Goal: Task Accomplishment & Management: Manage account settings

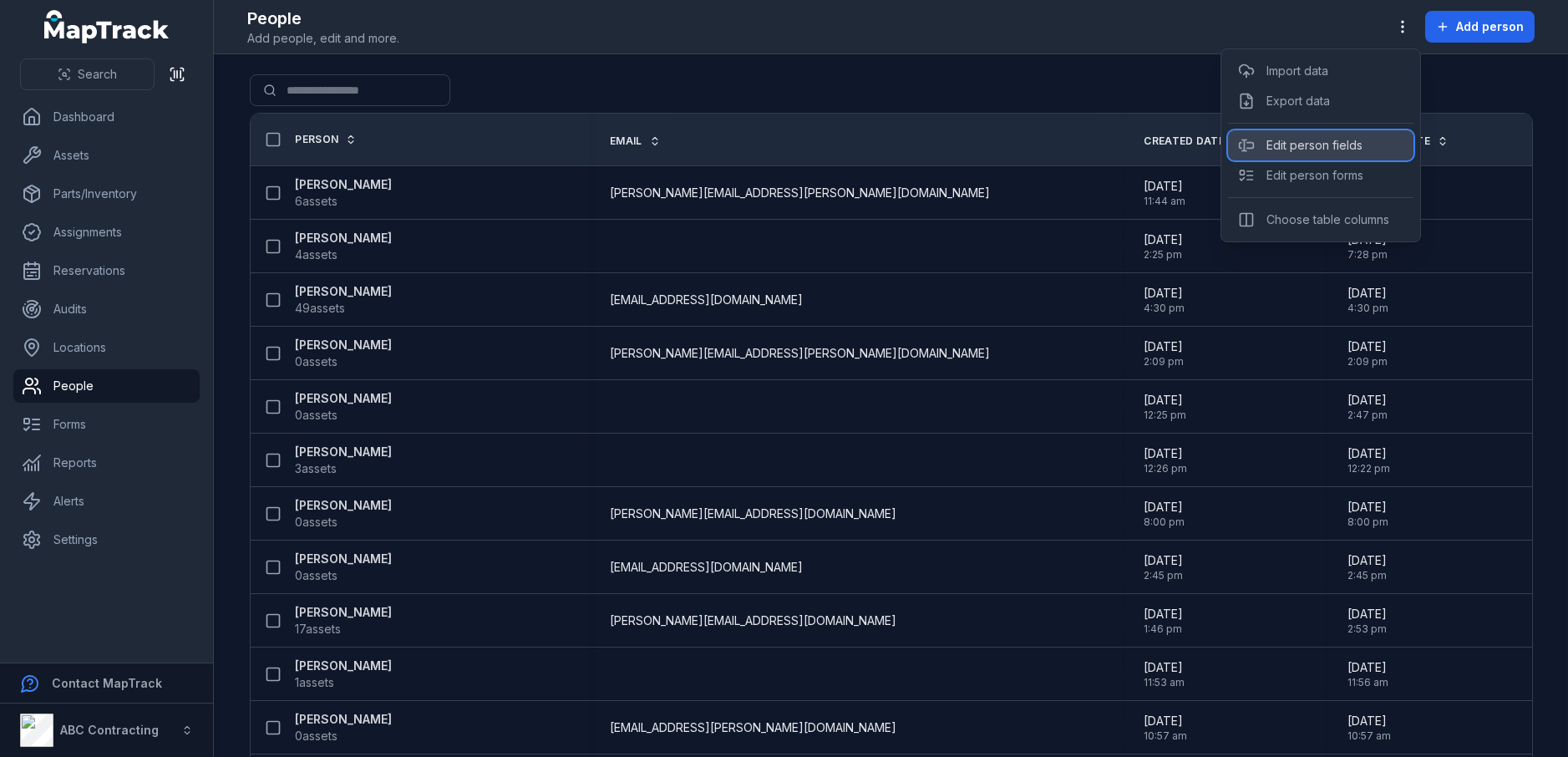
click at [1323, 149] on div "Edit person fields" at bounding box center [1320, 145] width 186 height 30
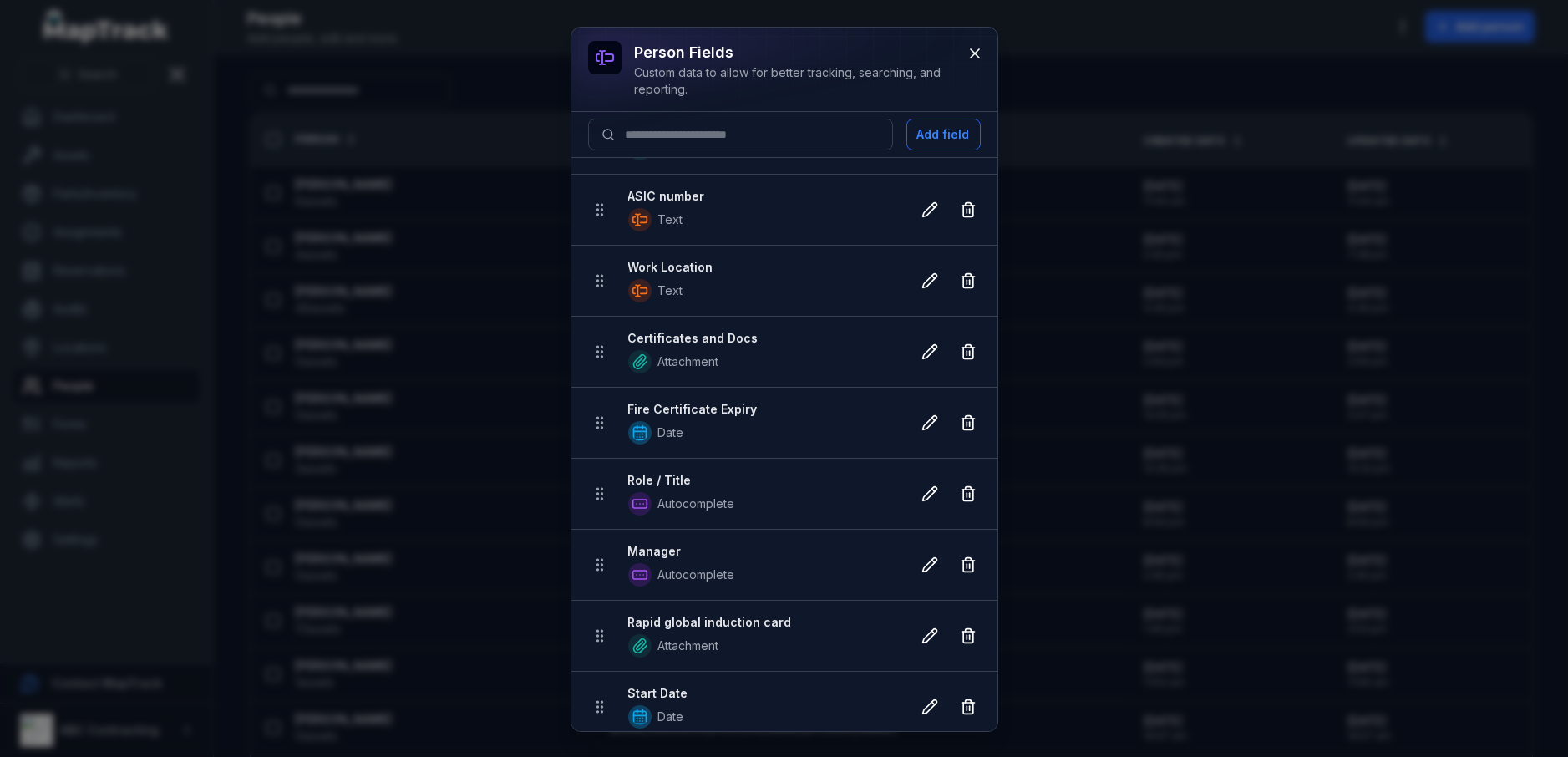
scroll to position [103, 0]
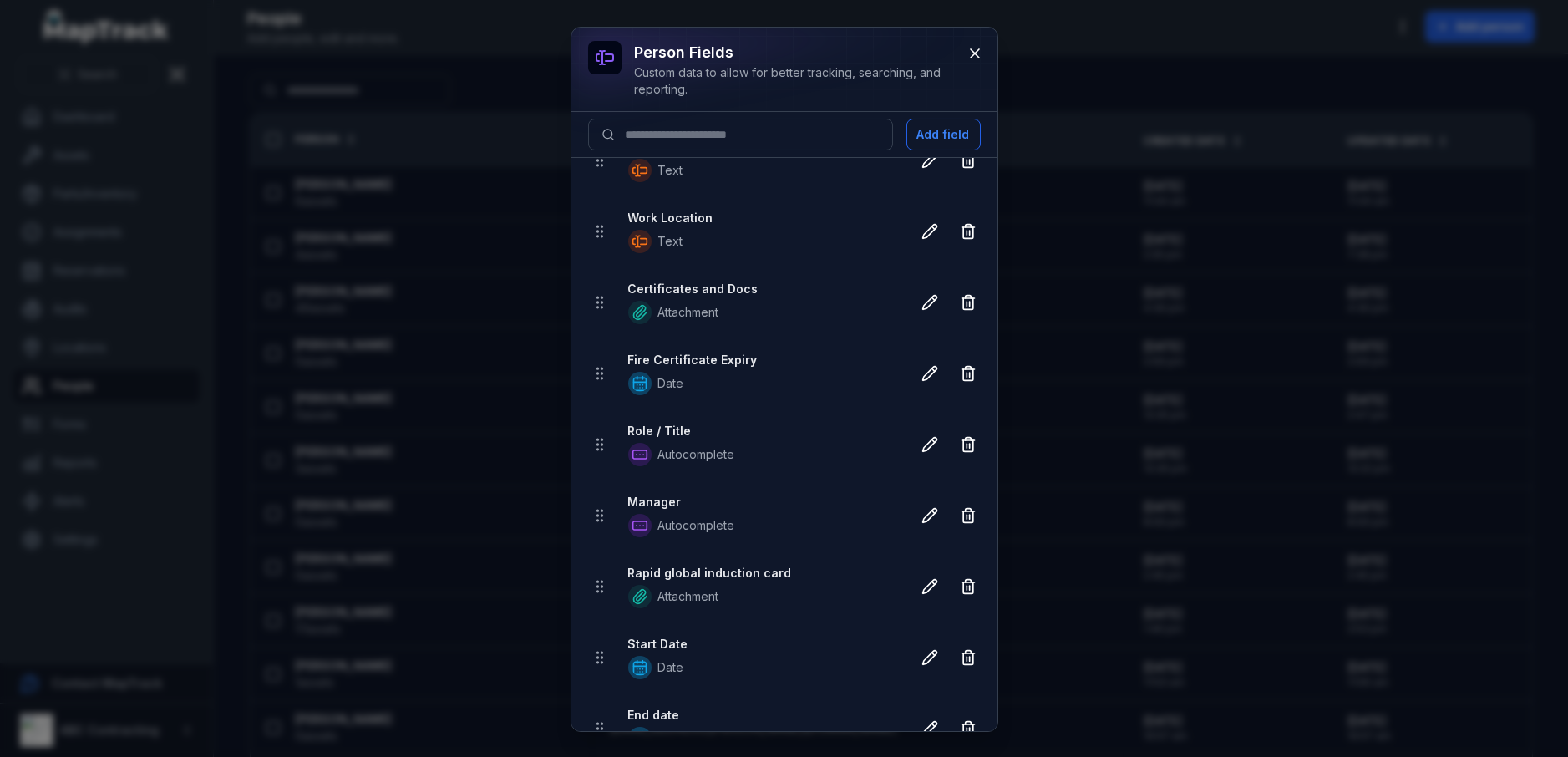
click at [732, 443] on span "Autocomplete" at bounding box center [763, 455] width 269 height 24
click at [921, 446] on icon at bounding box center [929, 445] width 16 height 16
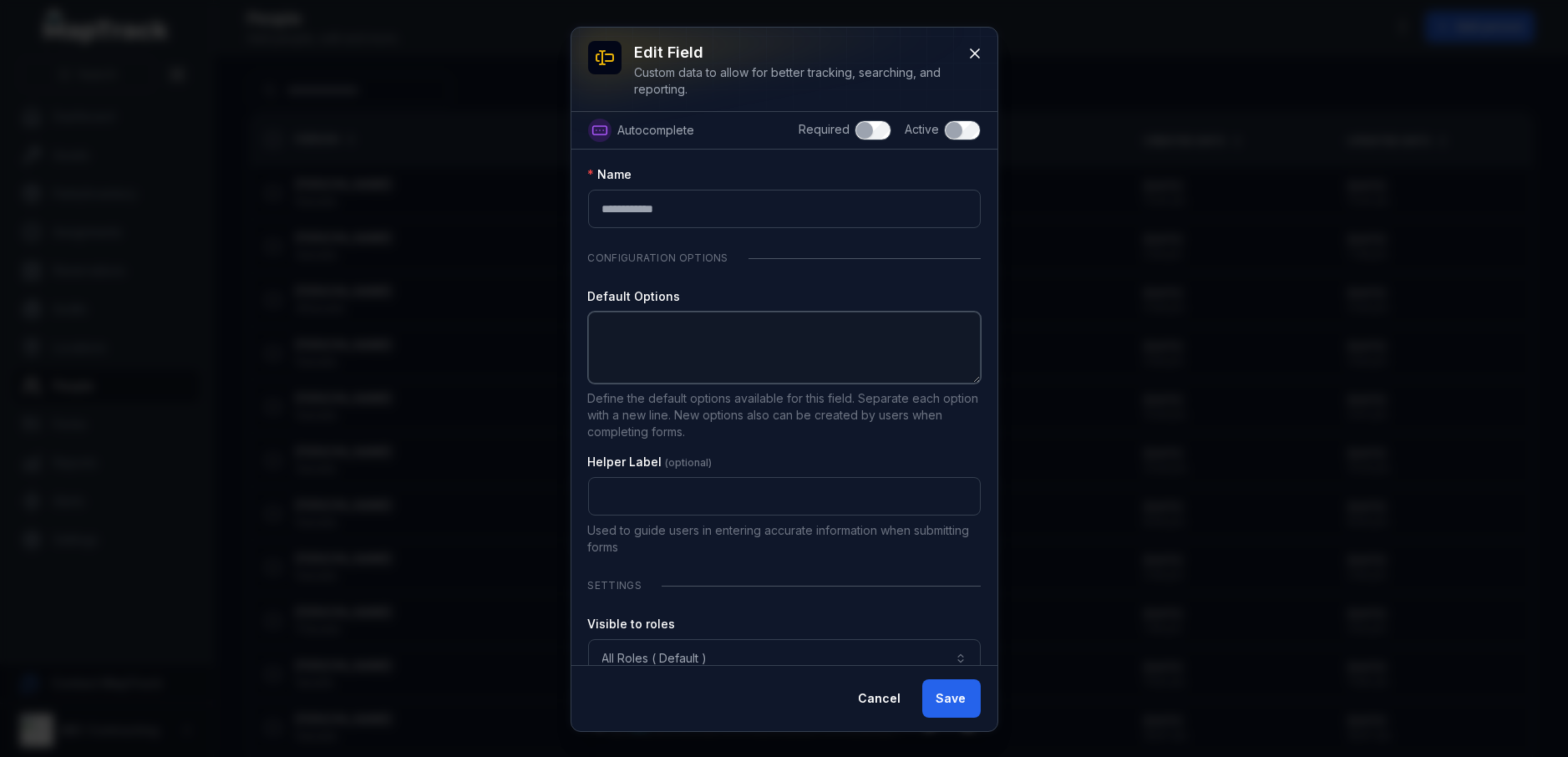
click at [727, 345] on textarea ":r23:-form-item-label" at bounding box center [784, 348] width 392 height 72
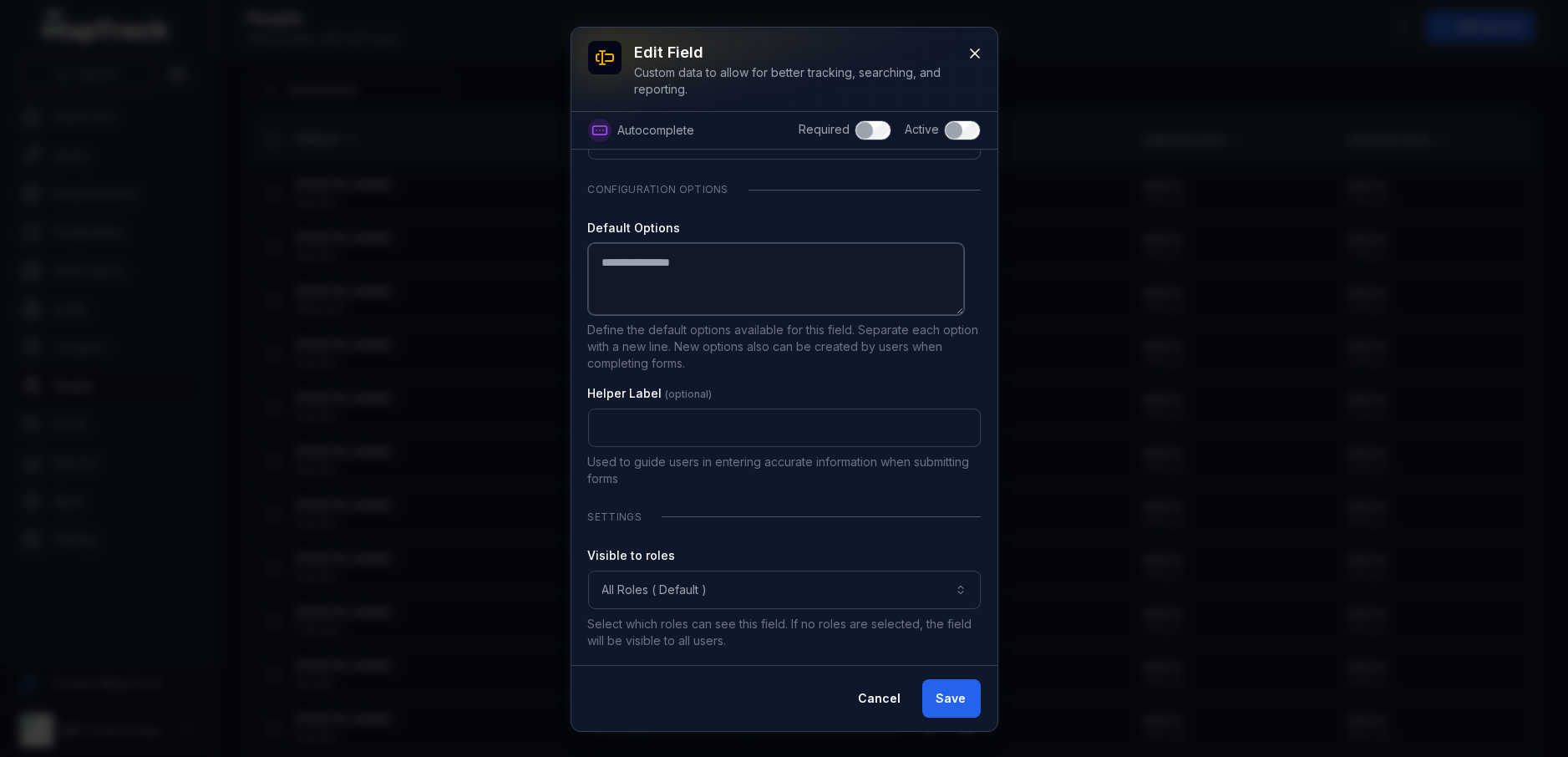
type textarea "**********"
click at [918, 586] on button "All Roles ( Default )" at bounding box center [784, 590] width 392 height 38
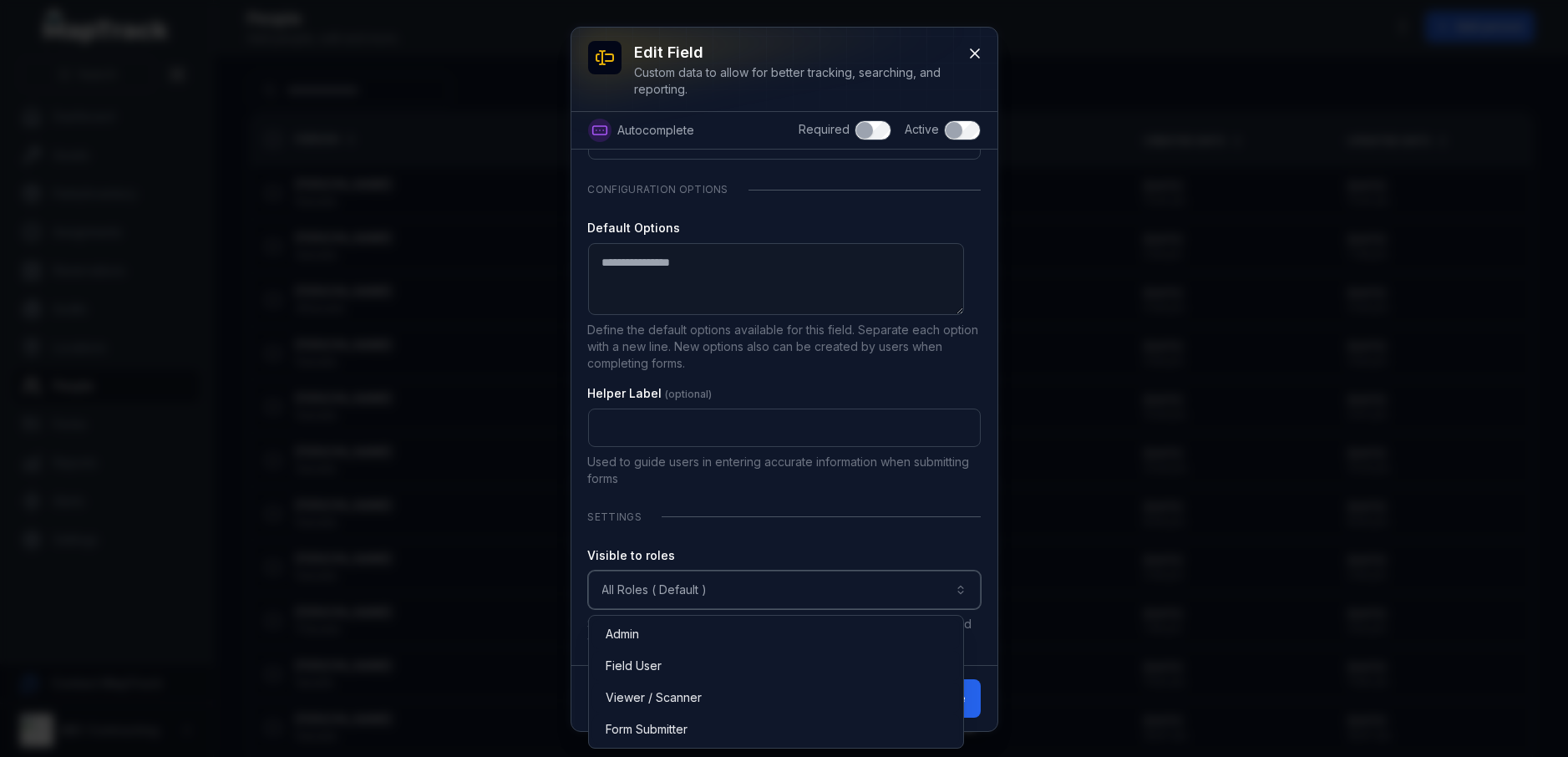
click at [918, 586] on button "All Roles ( Default )" at bounding box center [784, 590] width 392 height 38
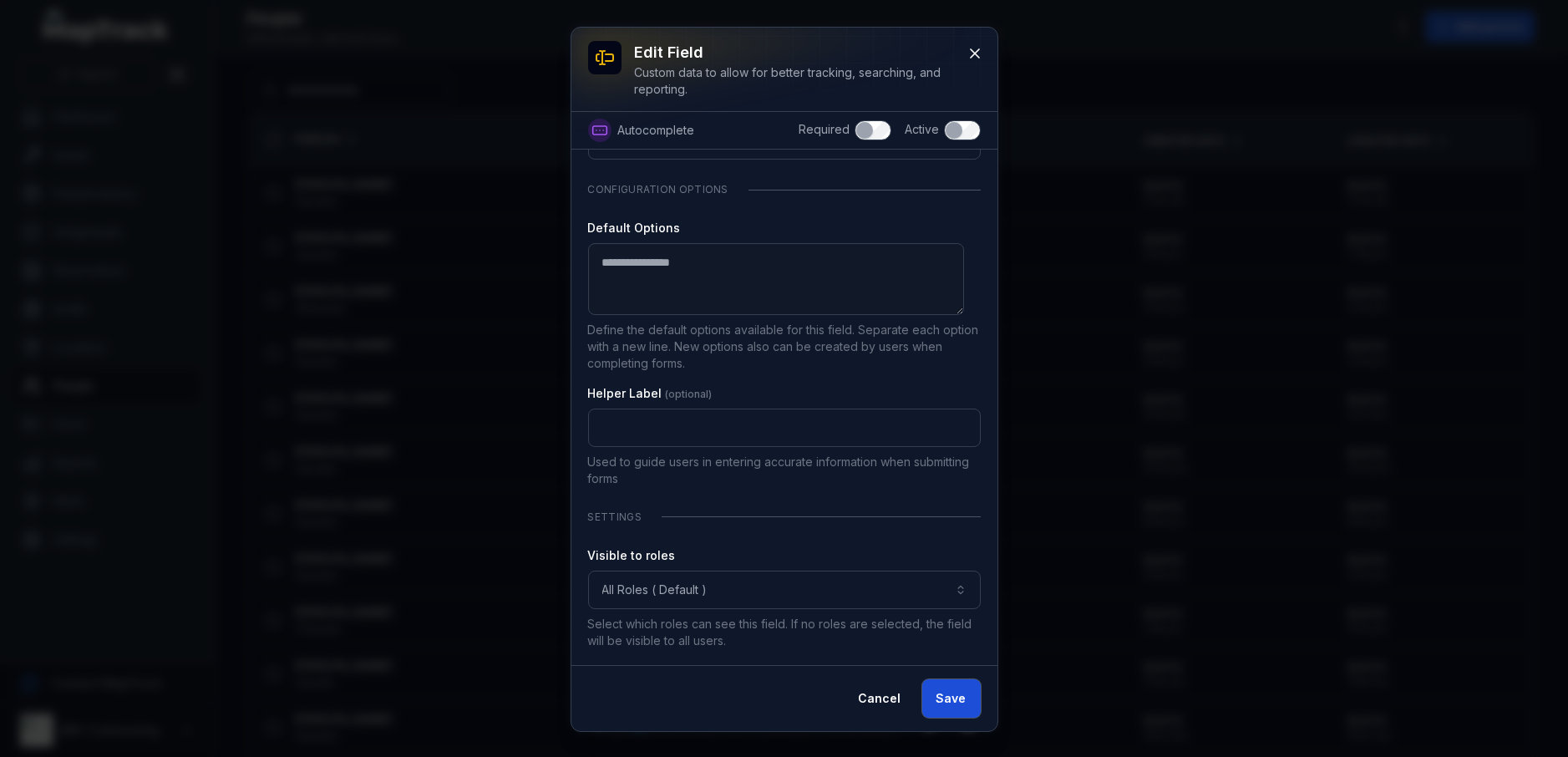
click at [946, 698] on button "Save" at bounding box center [951, 698] width 59 height 38
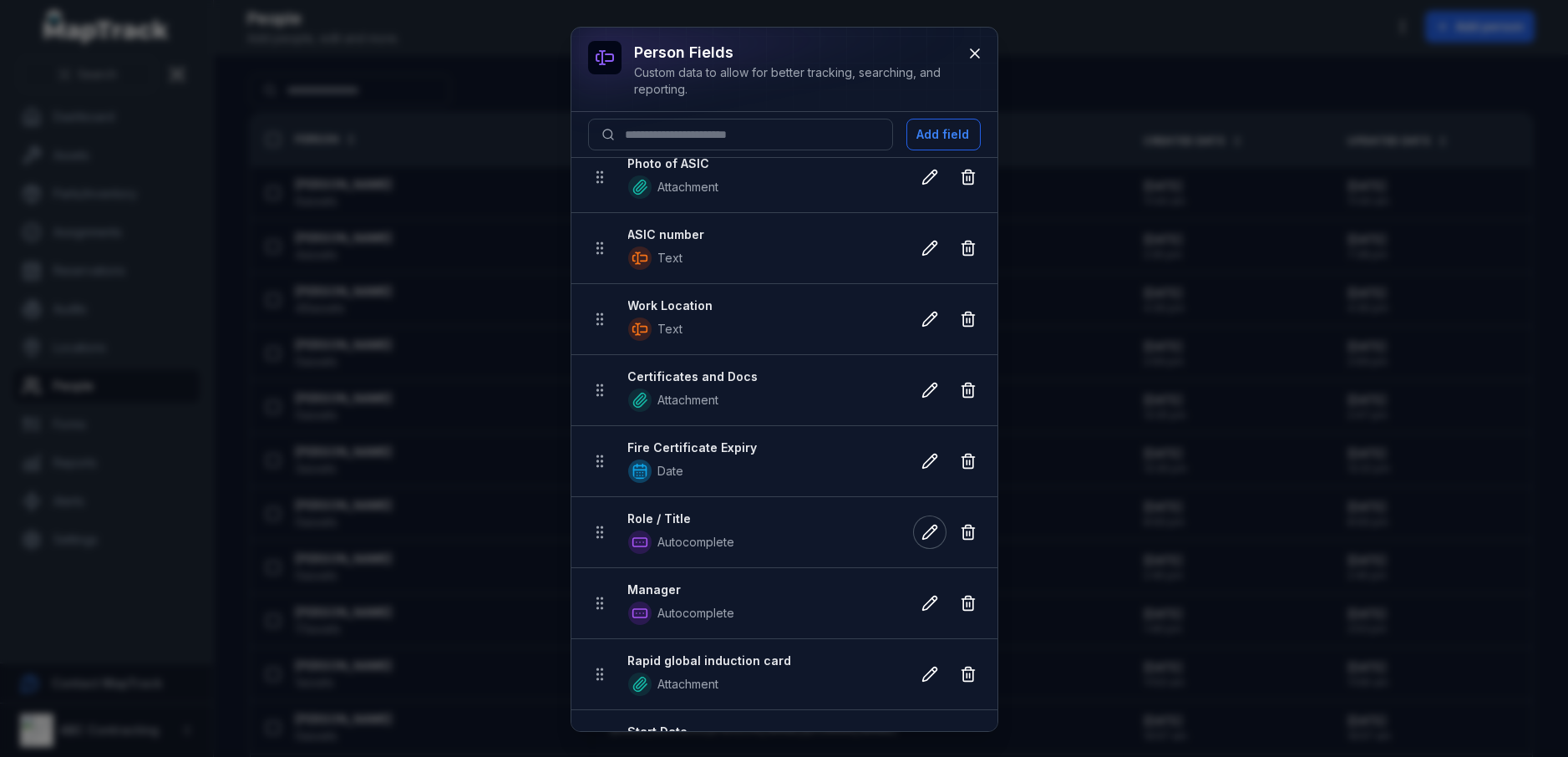
scroll to position [0, 0]
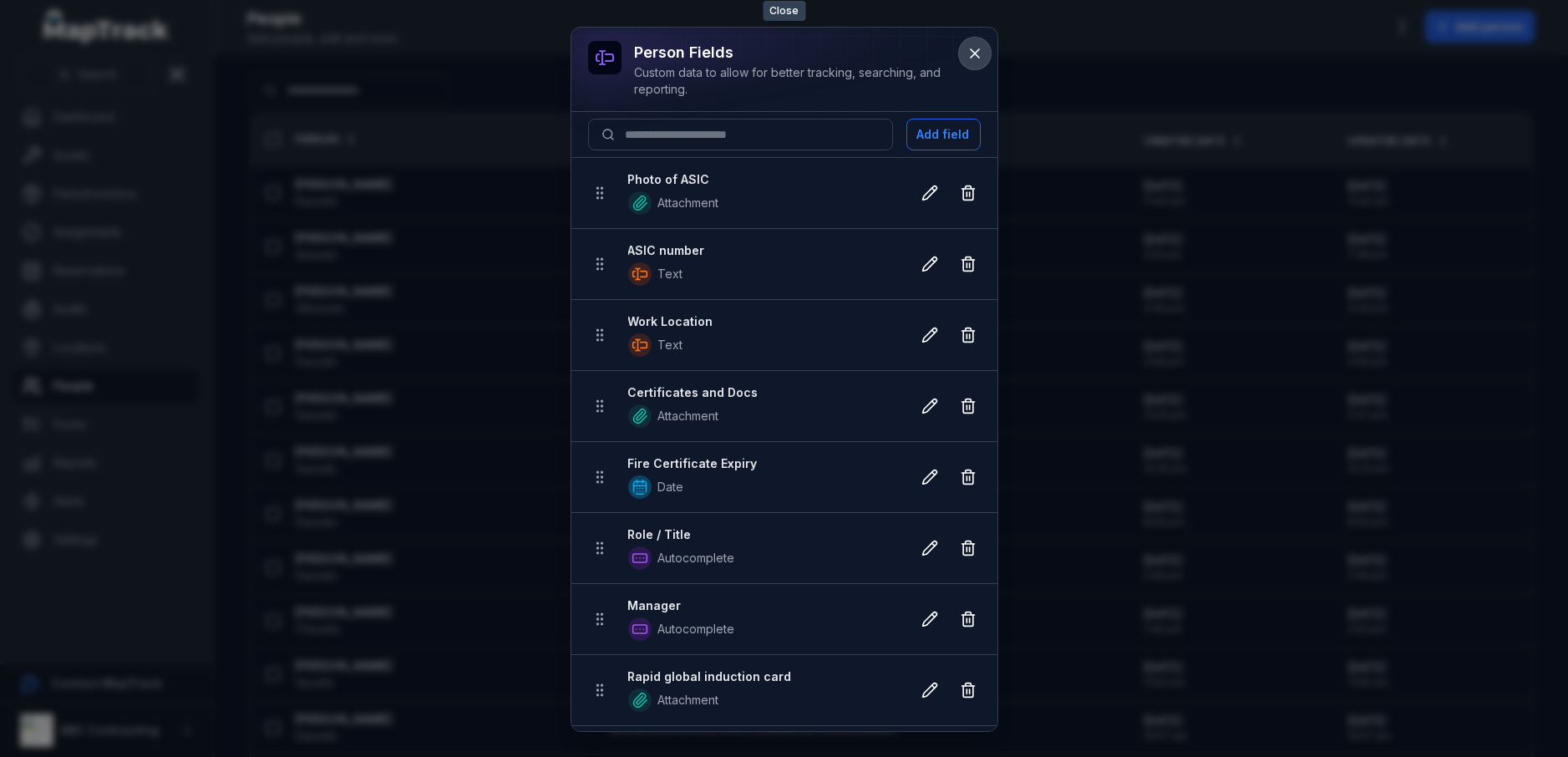
click at [969, 51] on icon at bounding box center [975, 53] width 16 height 16
